Goal: Ask a question

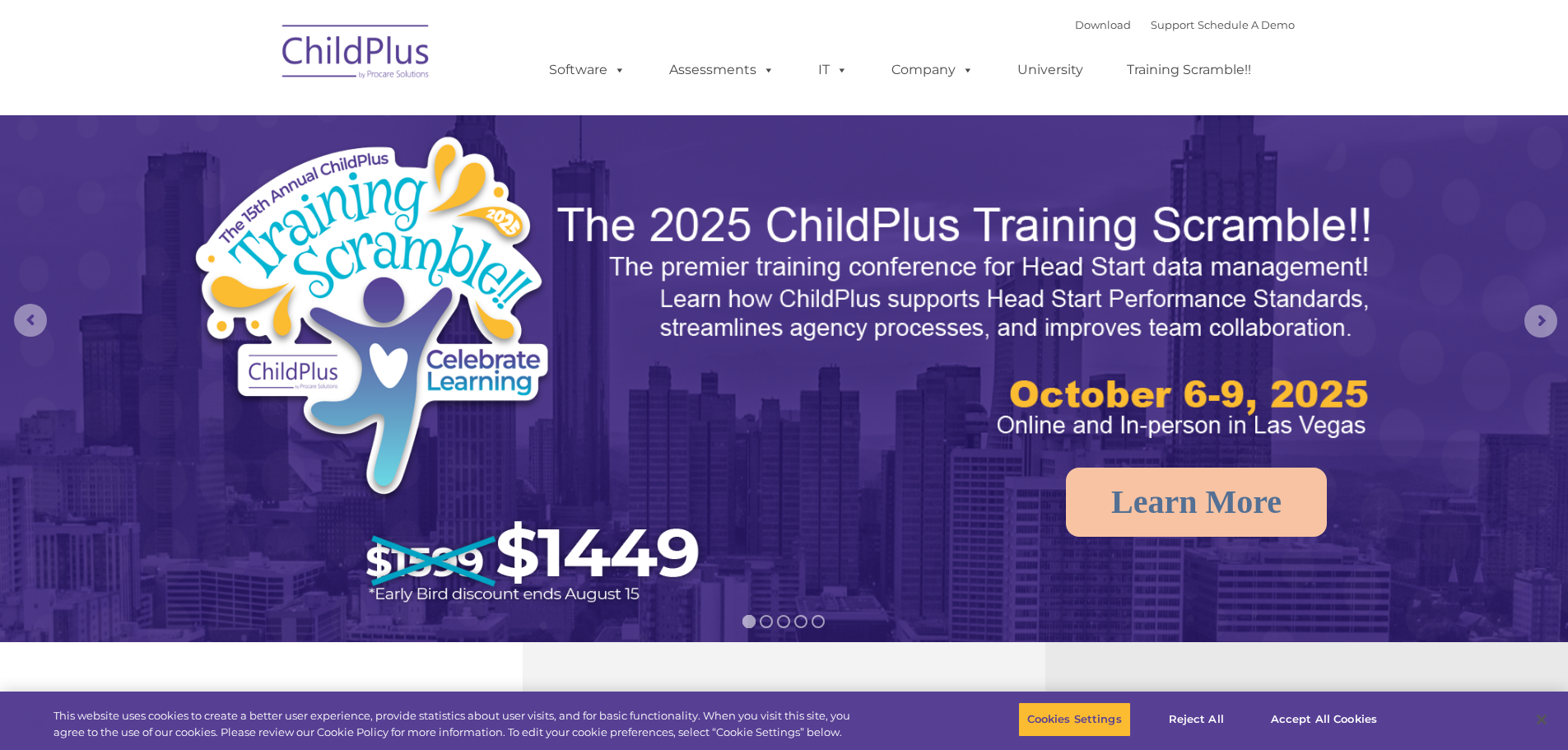
select select "MEDIUM"
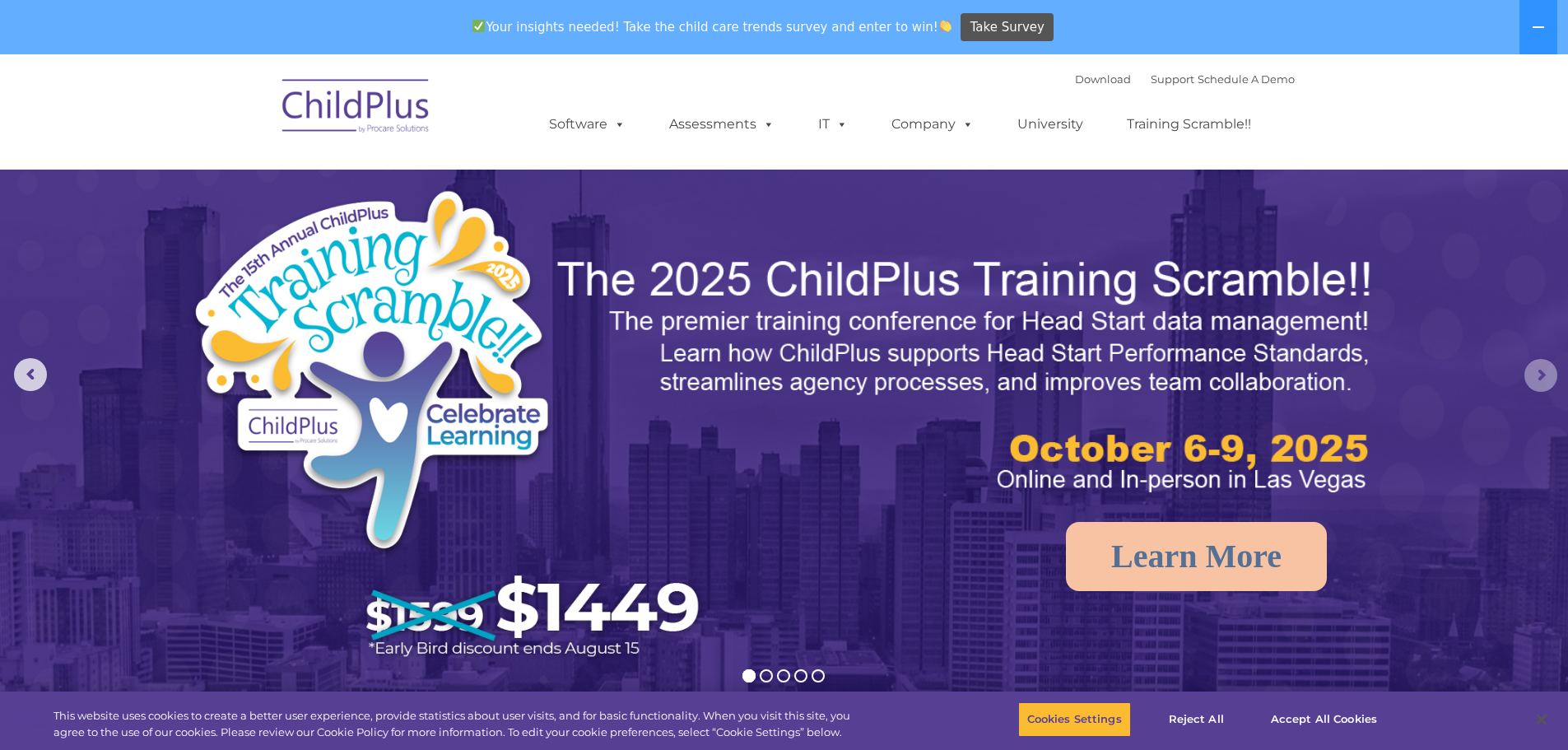
click at [1531, 368] on rs-arrow at bounding box center [1541, 375] width 33 height 33
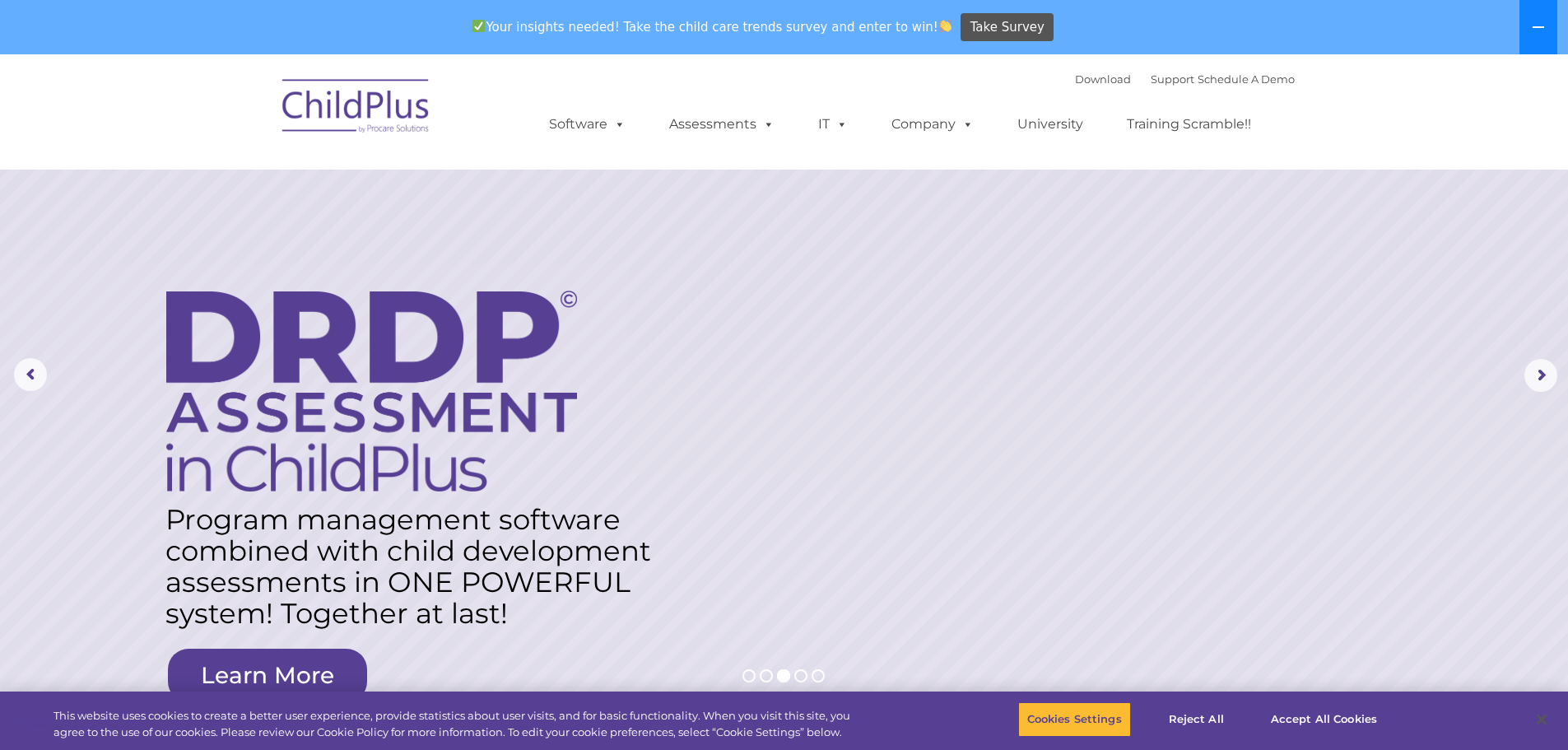
click at [1530, 26] on button at bounding box center [1538, 27] width 38 height 55
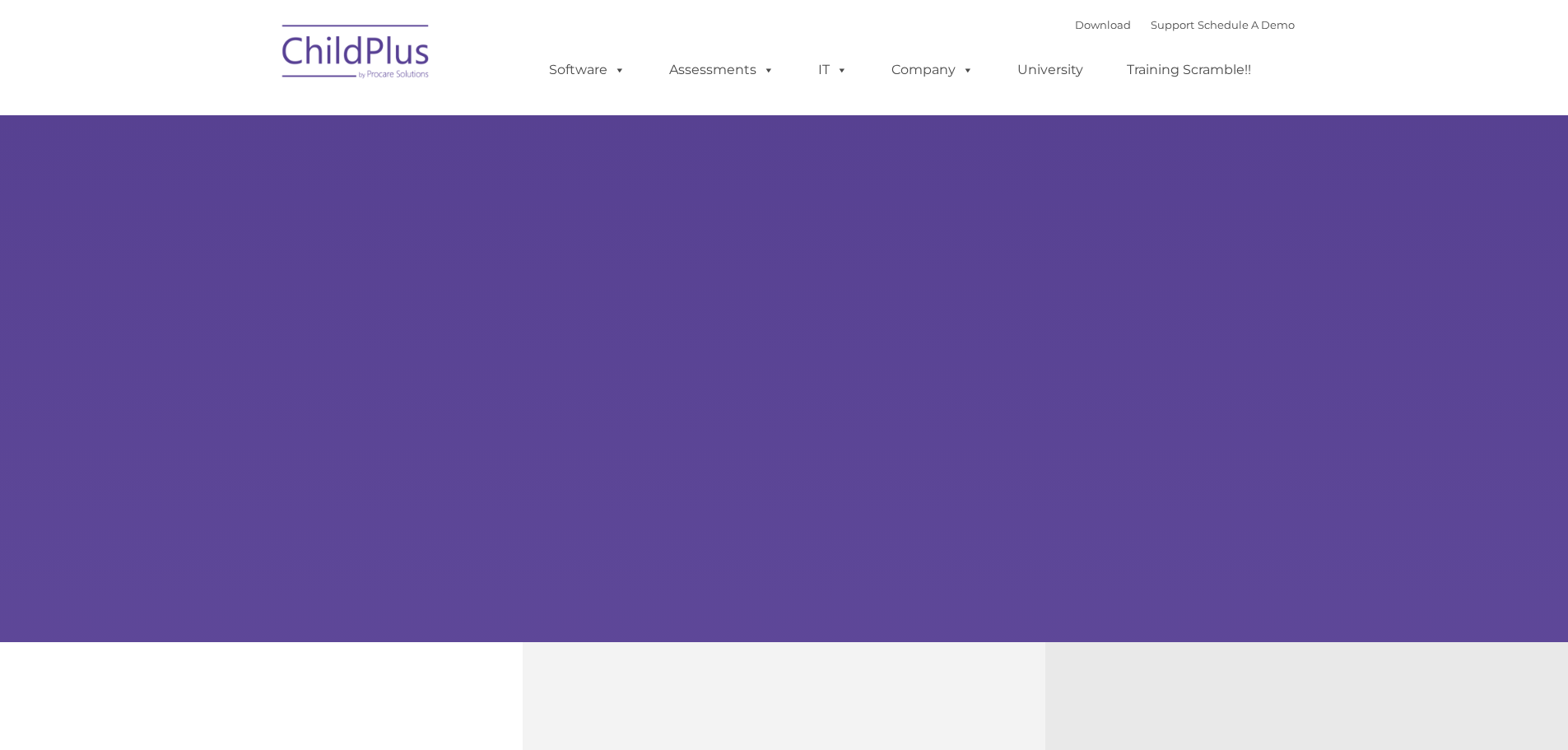
type input ""
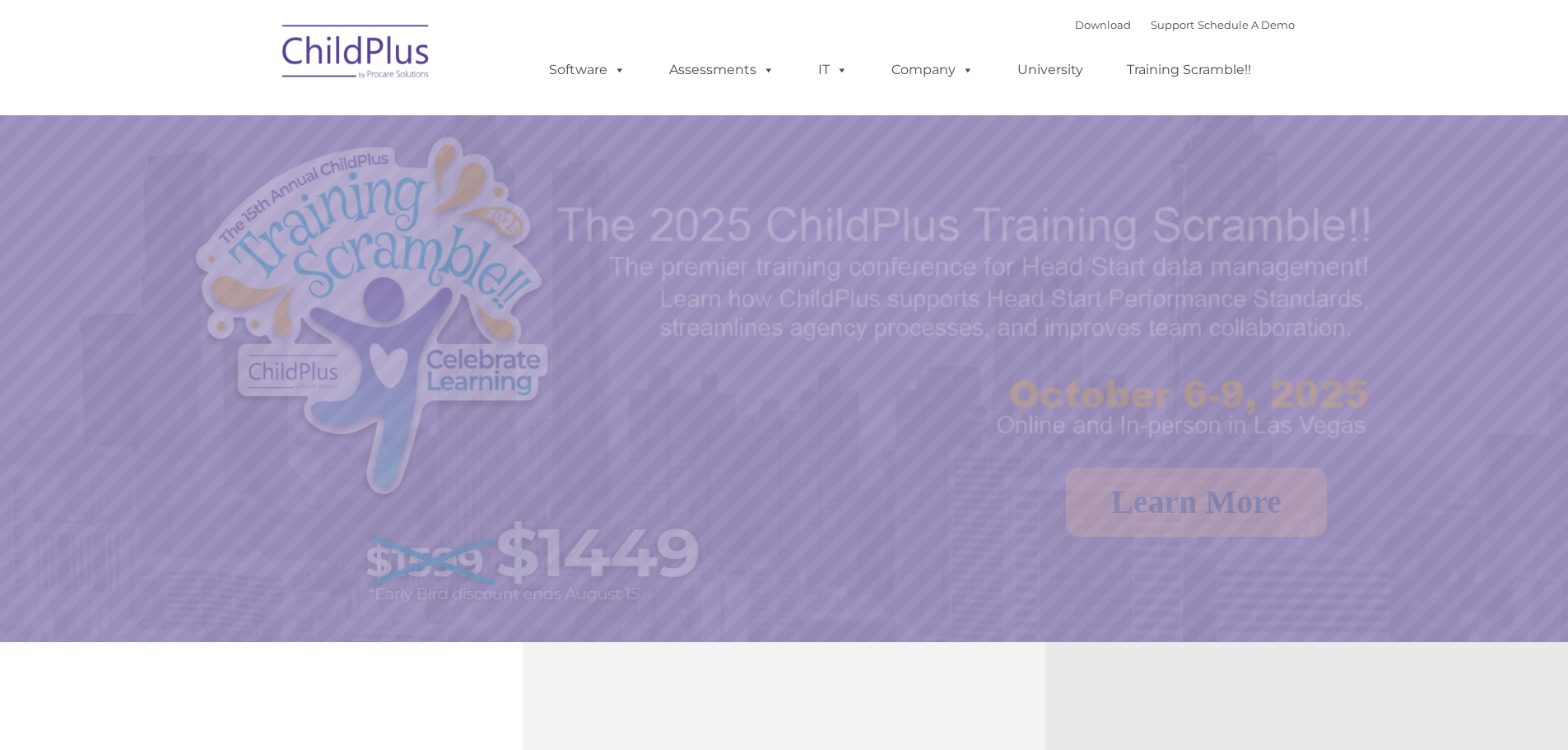
select select "MEDIUM"
